Goal: Check status: Check status

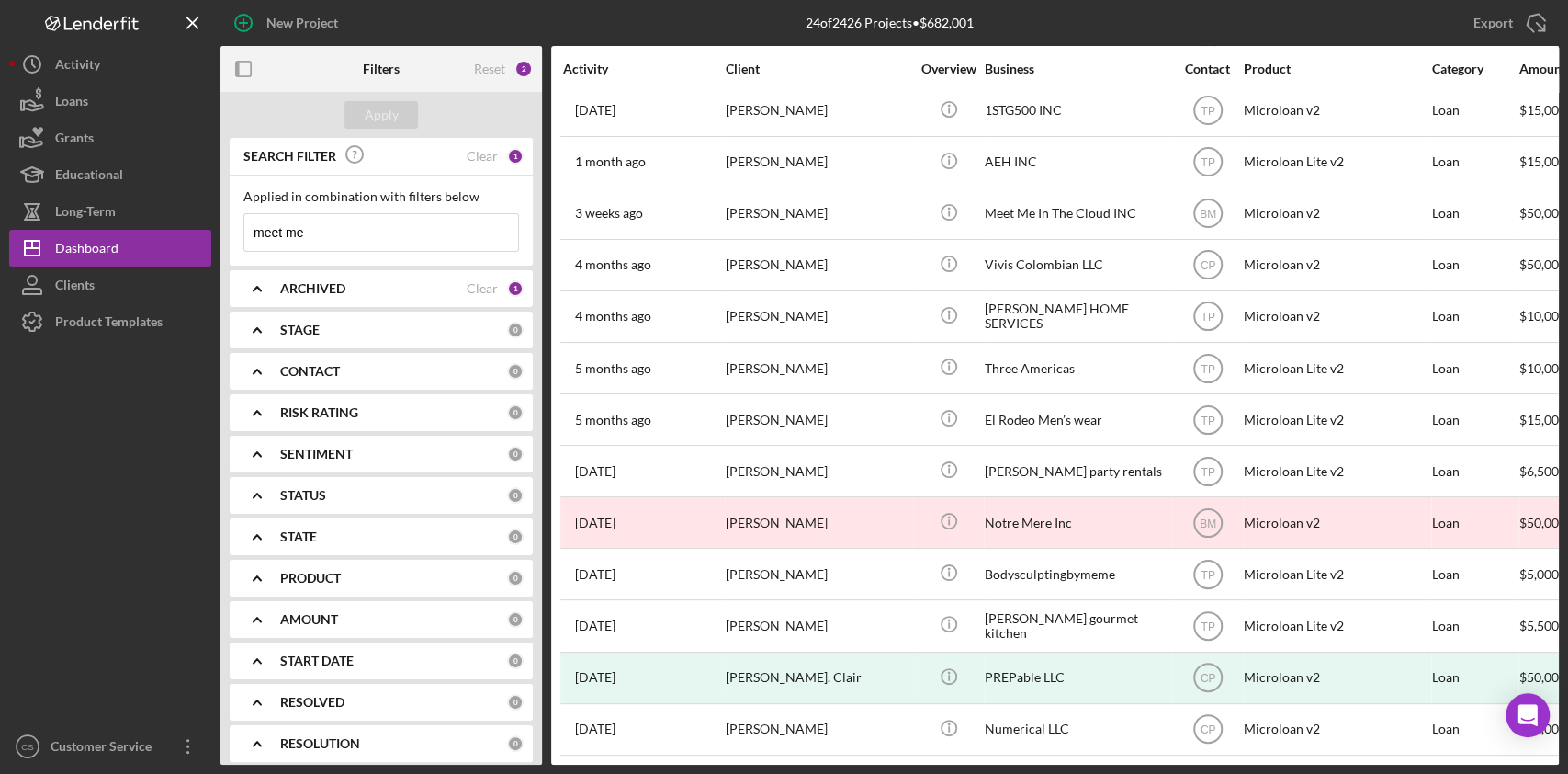
scroll to position [583, 0]
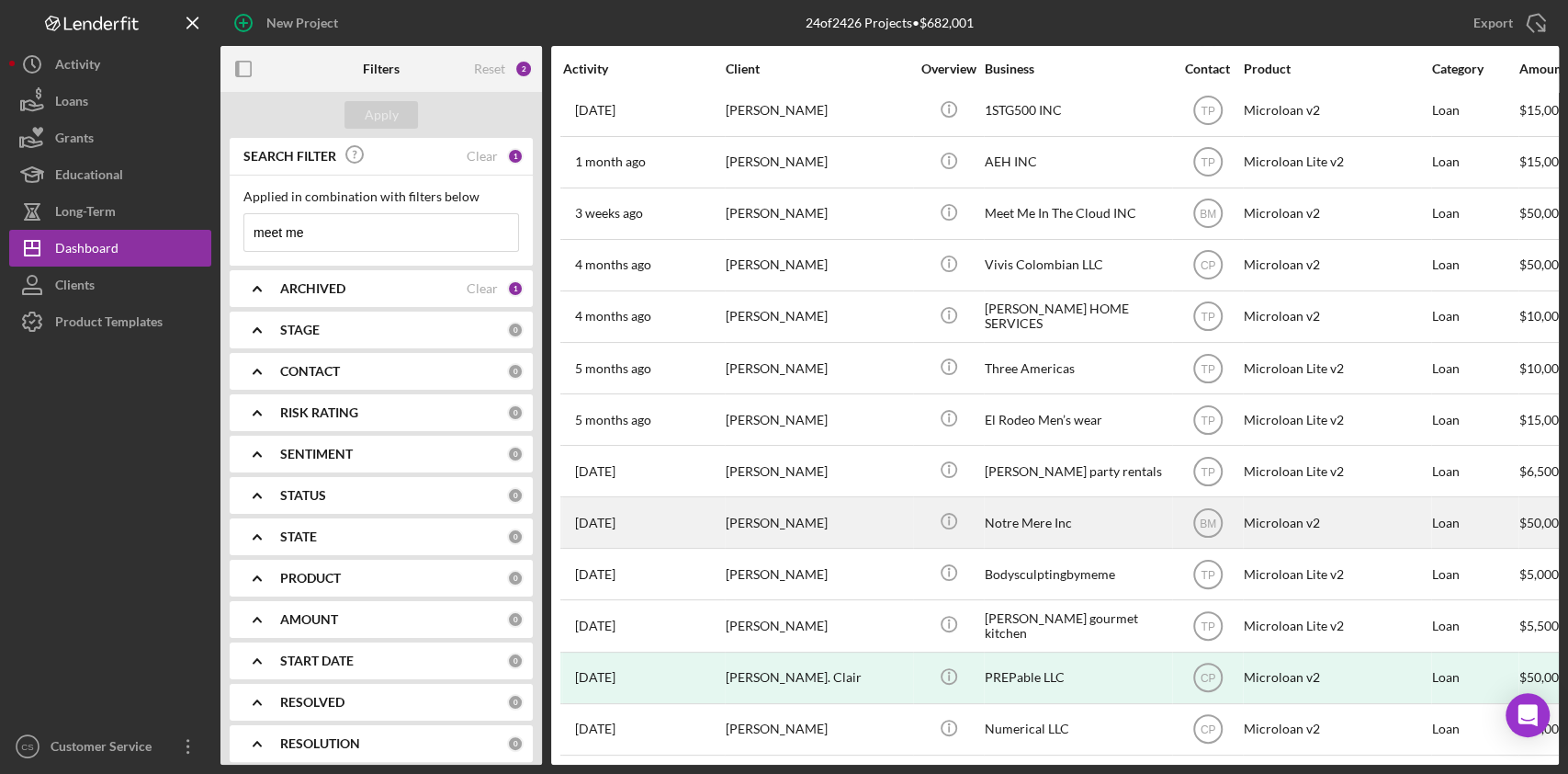
click at [851, 498] on div "[PERSON_NAME]" at bounding box center [818, 522] width 184 height 48
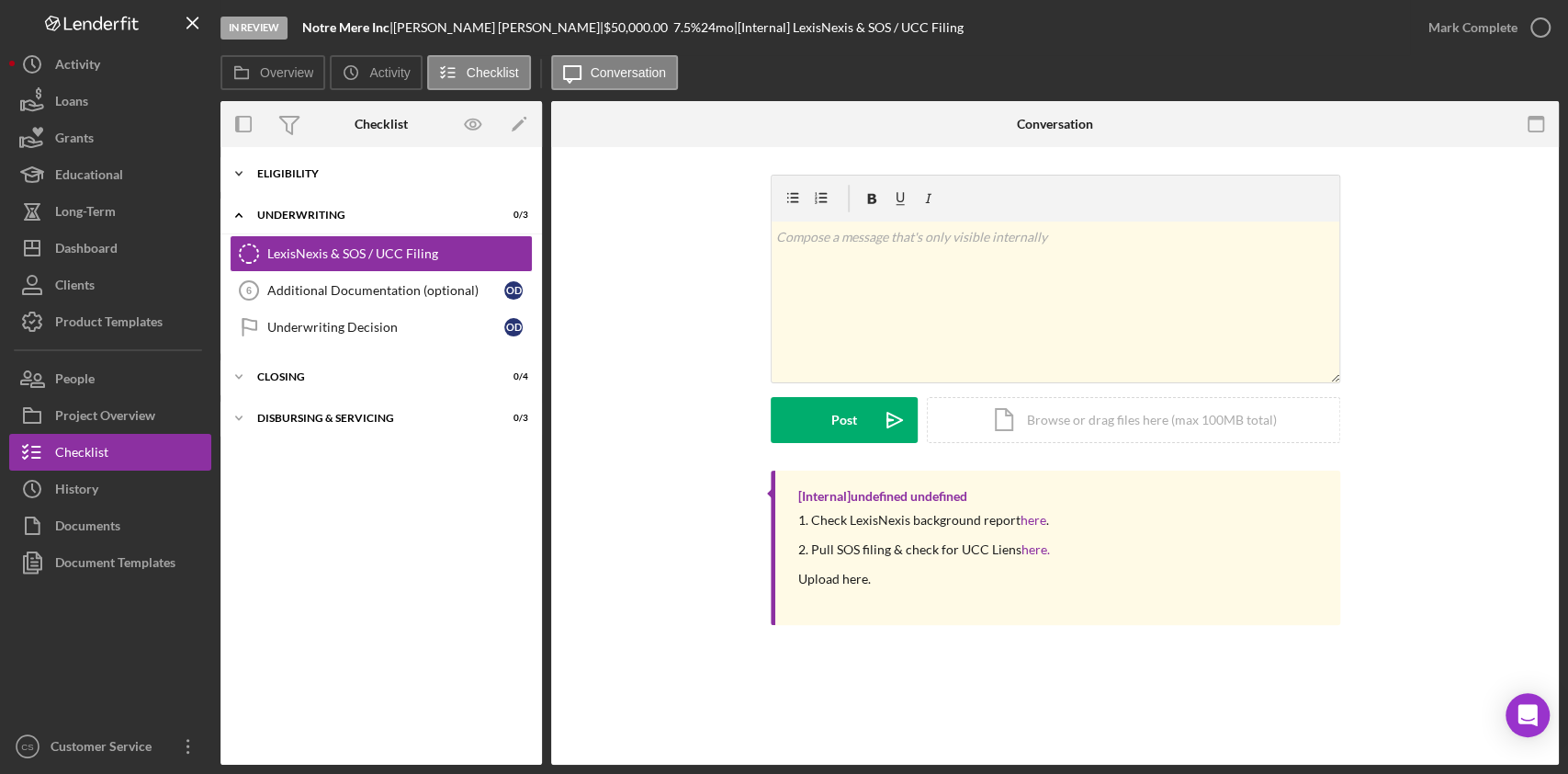
click at [319, 172] on div "Eligibility" at bounding box center [388, 173] width 262 height 11
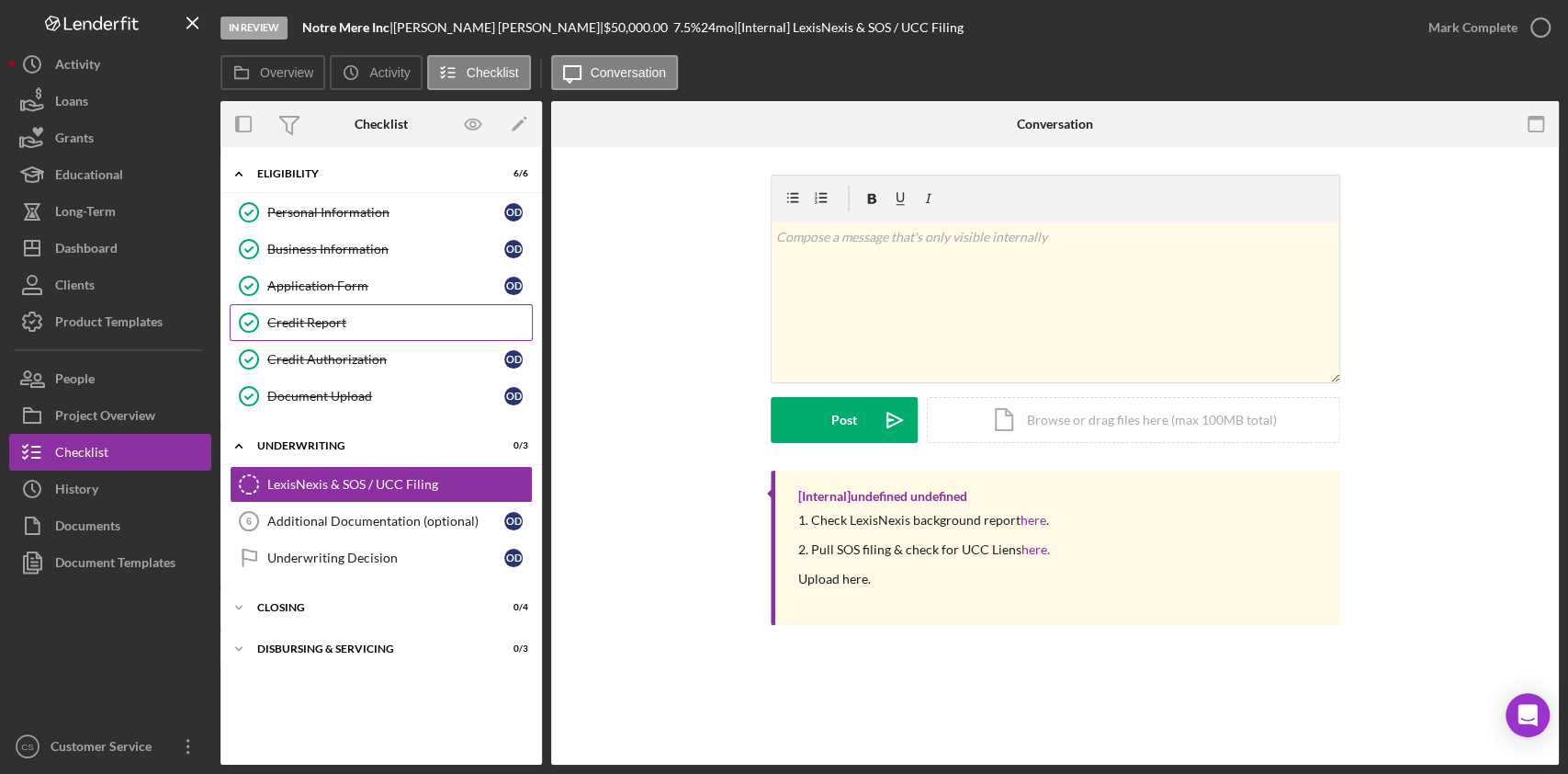
click at [323, 317] on div "Credit Report" at bounding box center [400, 323] width 265 height 15
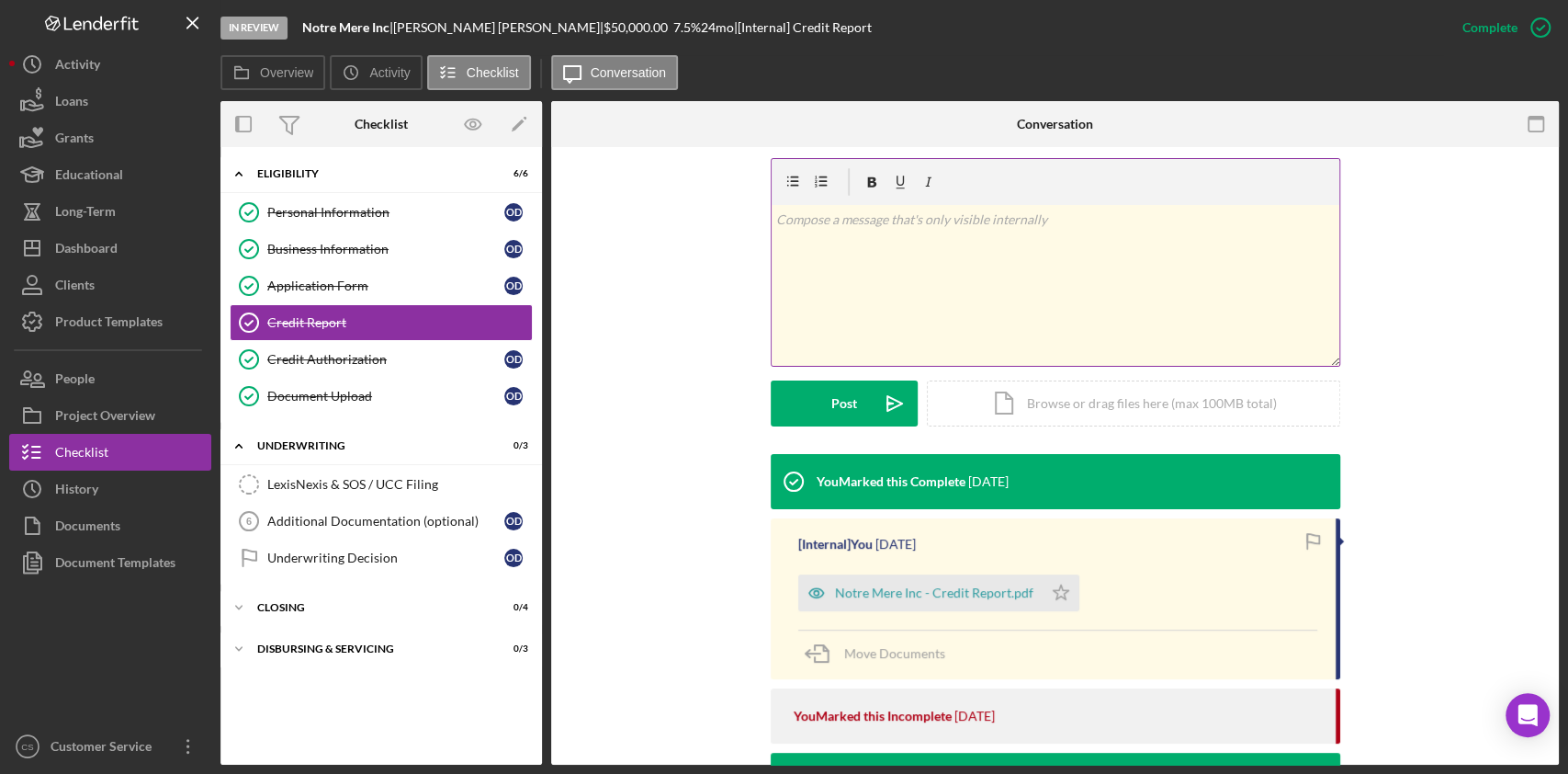
scroll to position [272, 0]
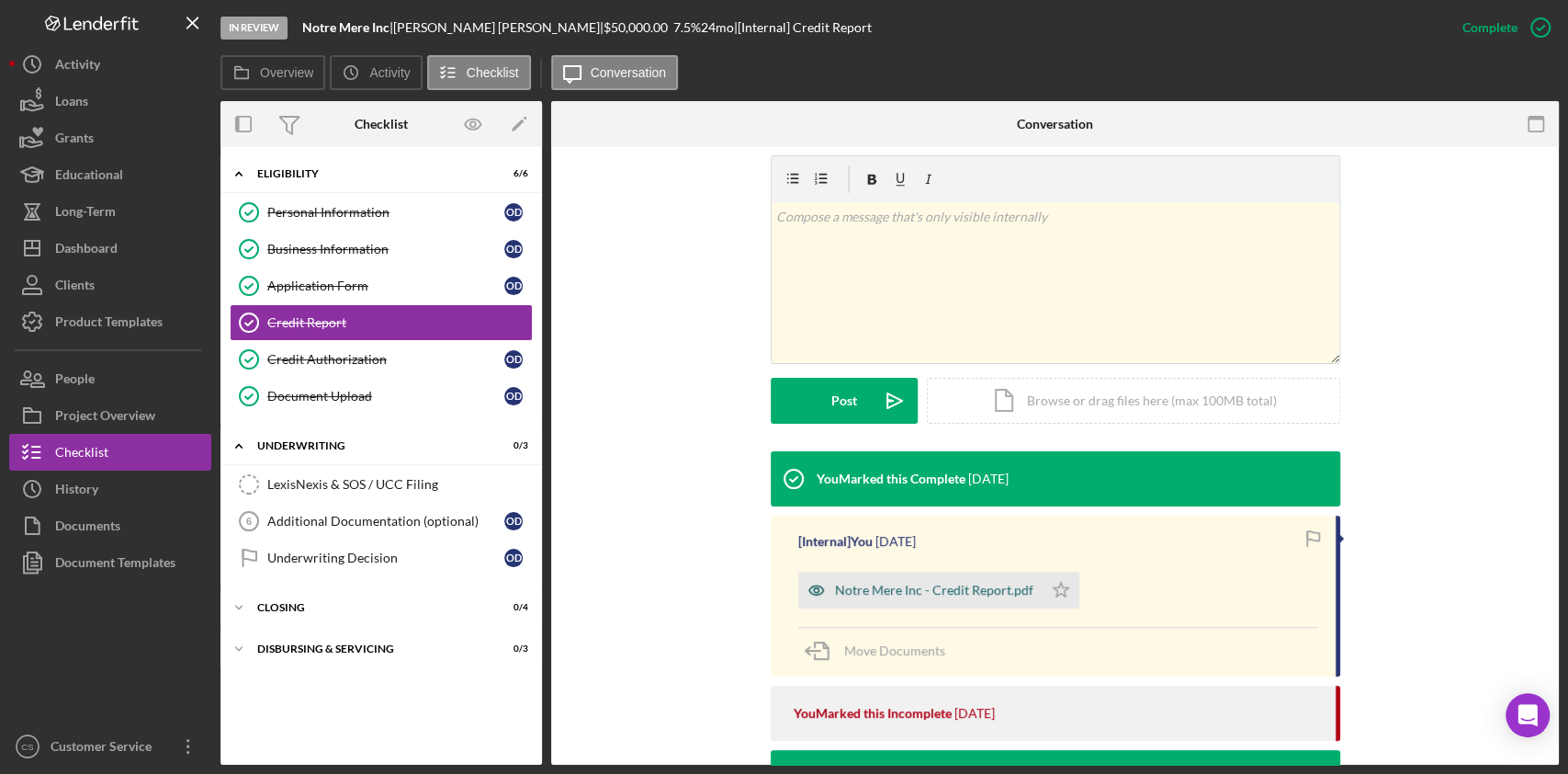
click at [956, 601] on div "Notre Mere Inc - Credit Report.pdf" at bounding box center [920, 589] width 244 height 36
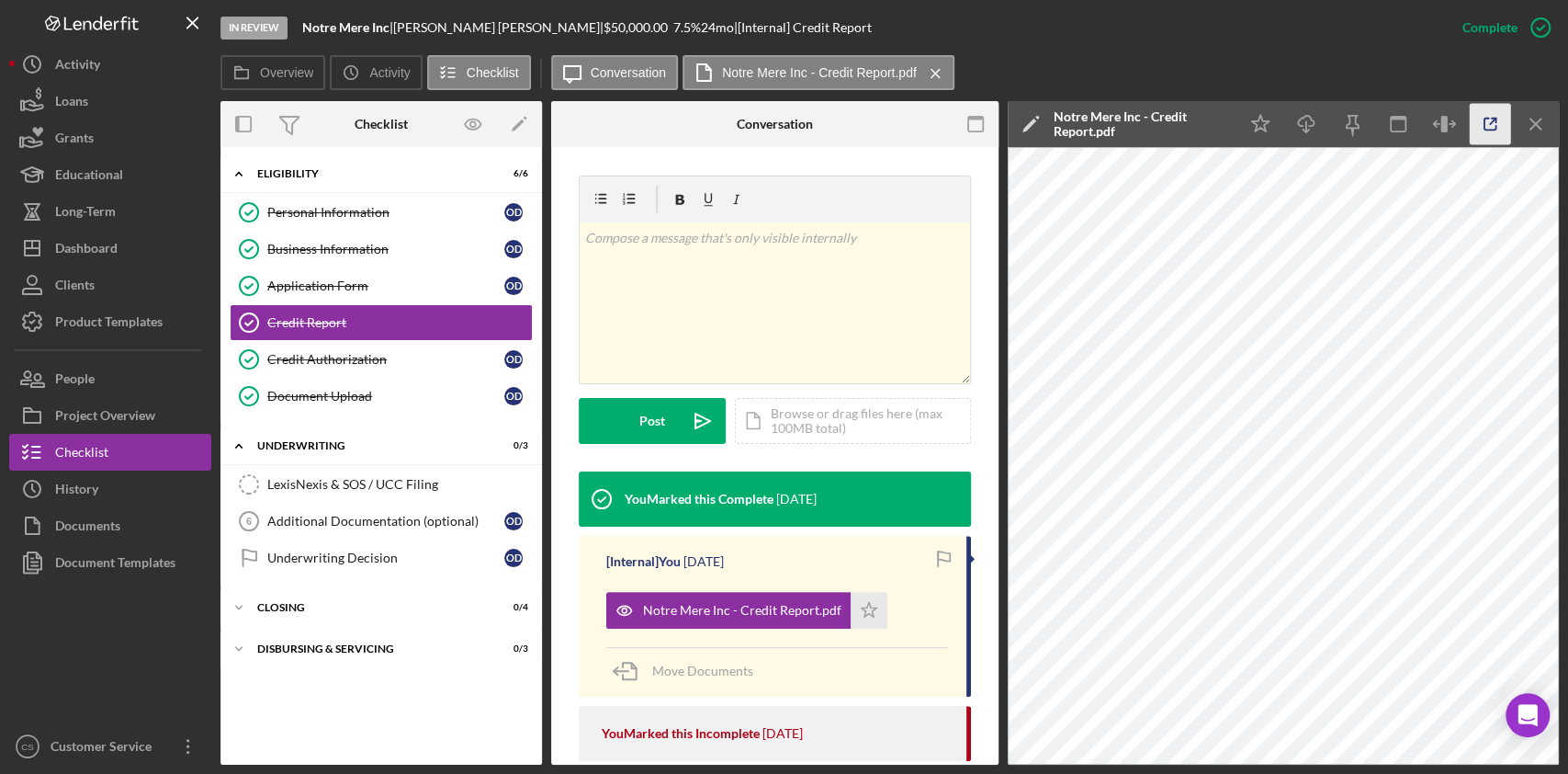
click at [1490, 121] on icon "button" at bounding box center [1491, 124] width 41 height 41
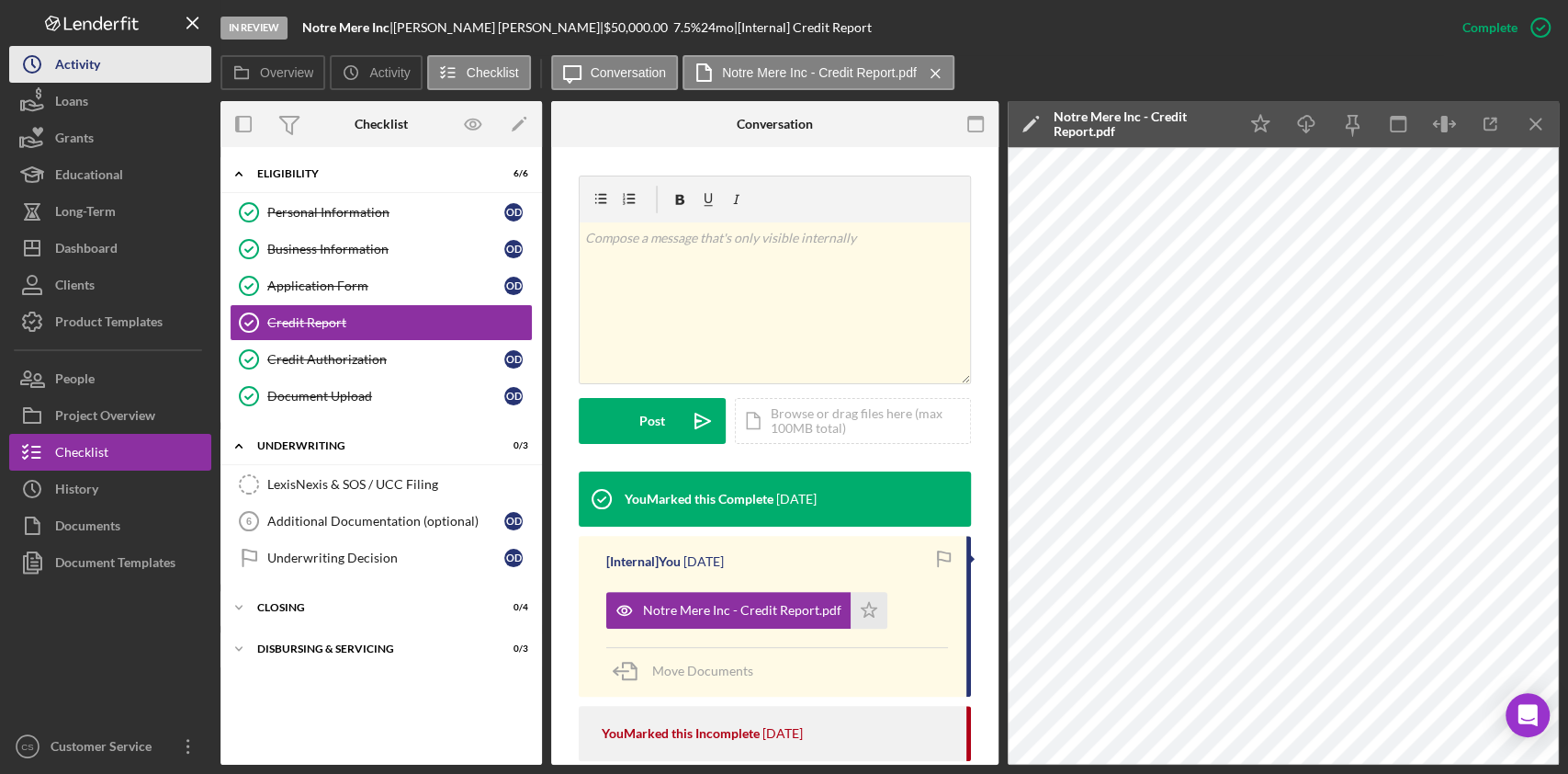
click at [58, 64] on div "Activity" at bounding box center [77, 66] width 45 height 41
